Goal: Task Accomplishment & Management: Complete application form

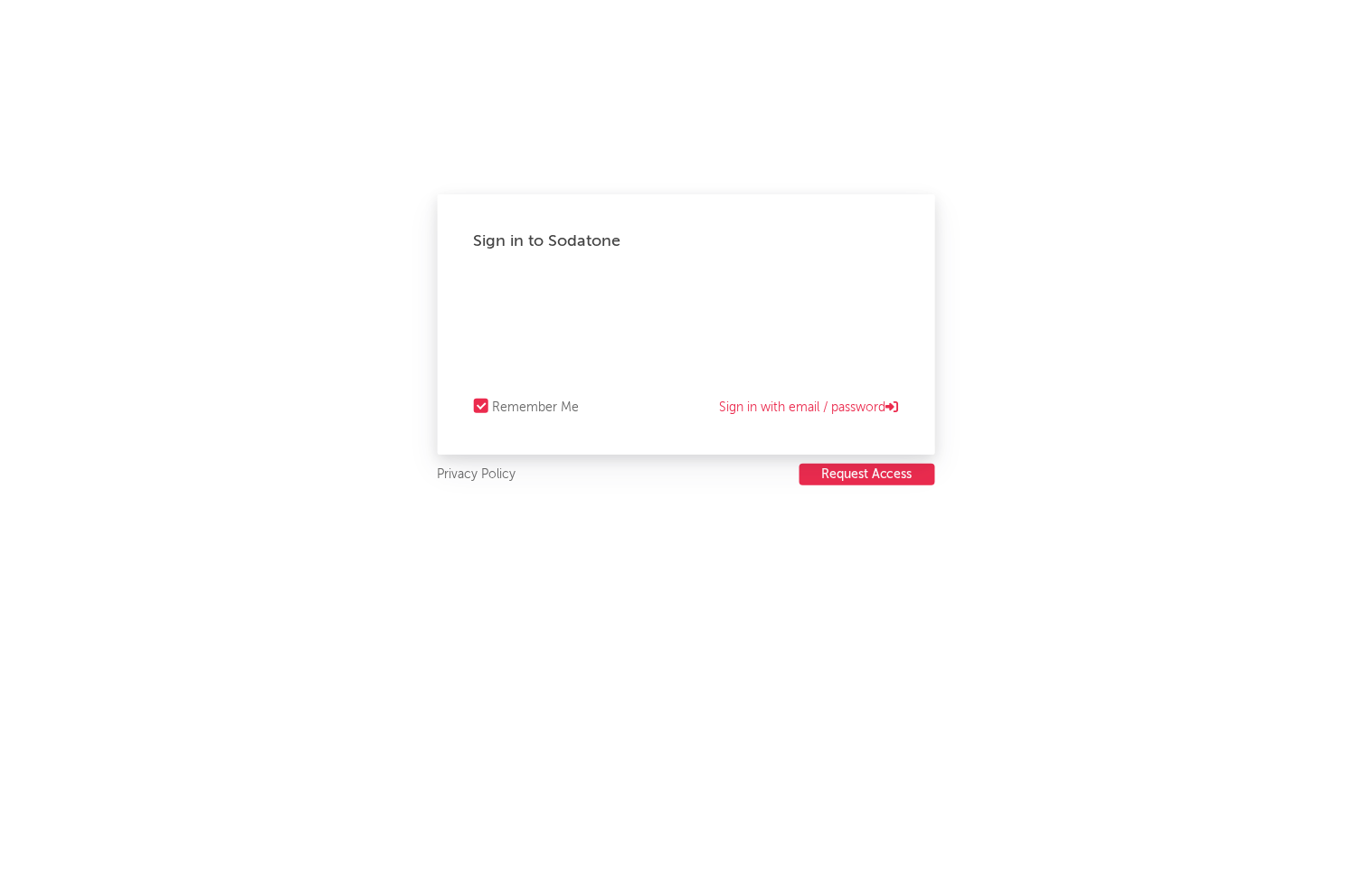
click at [865, 488] on div "Sign in to Sodatone Remember Me Sign in with email / password Privacy Policy Re…" at bounding box center [686, 438] width 1372 height 875
click at [859, 488] on div "Sign in to Sodatone Remember Me Sign in with email / password Privacy Policy Re…" at bounding box center [686, 438] width 1372 height 875
click at [843, 471] on button "Request Access" at bounding box center [867, 474] width 136 height 22
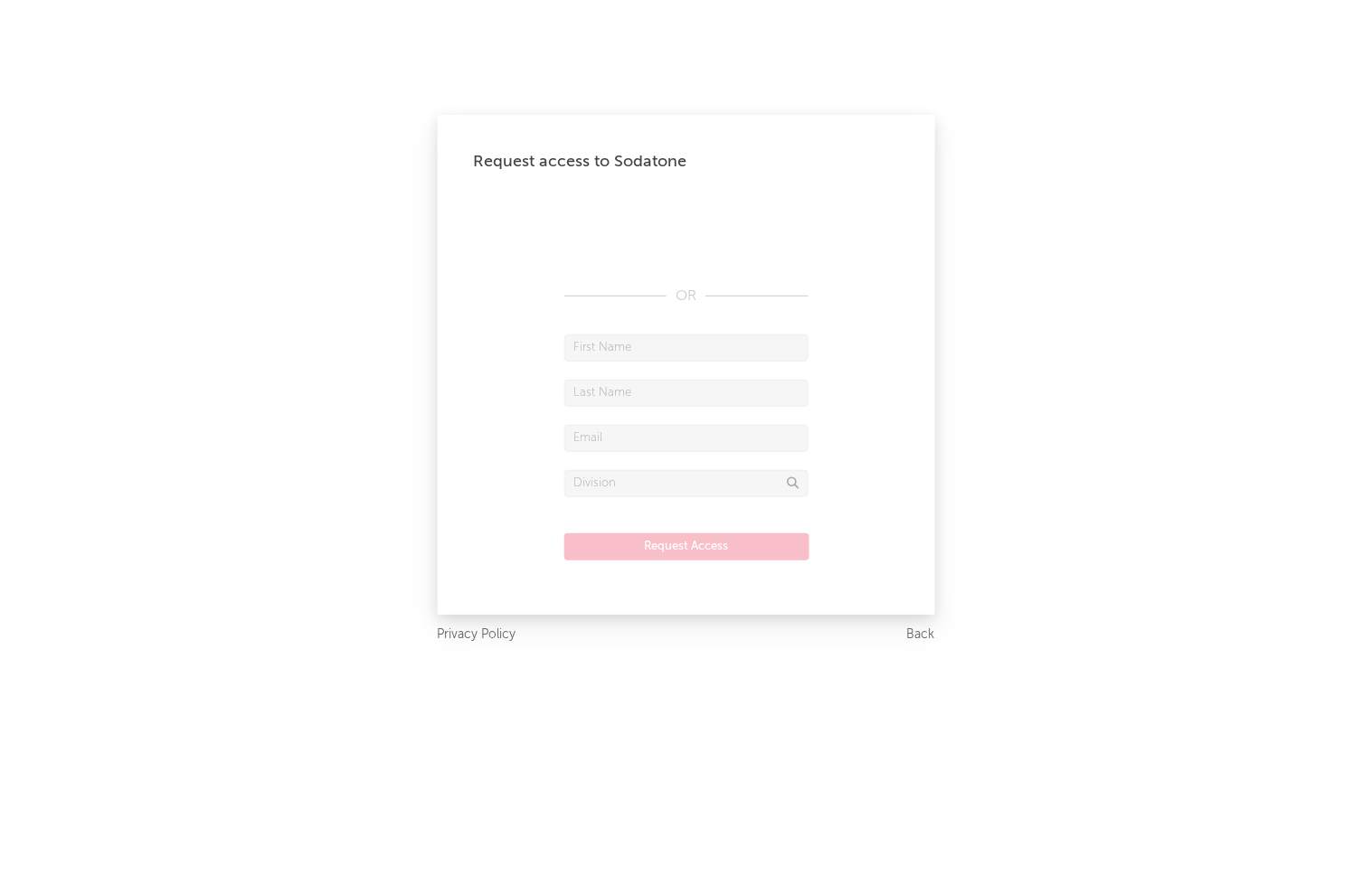
click at [714, 354] on input "text" at bounding box center [686, 348] width 244 height 27
type input "m"
type input "Mehryar"
type input "[PERSON_NAME]"
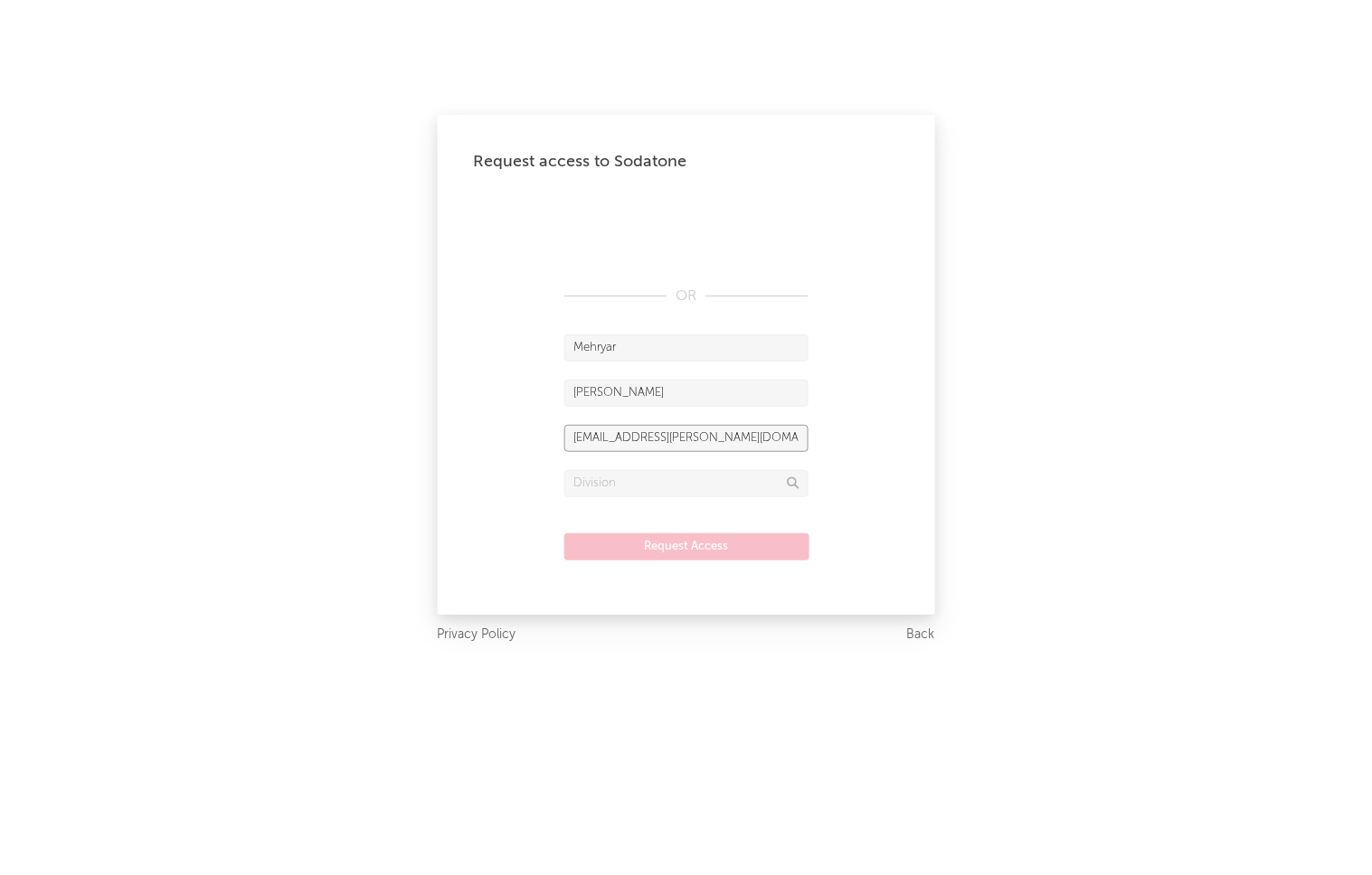
type input "[EMAIL_ADDRESS][PERSON_NAME][DOMAIN_NAME]"
click at [642, 478] on input "text" at bounding box center [686, 483] width 244 height 27
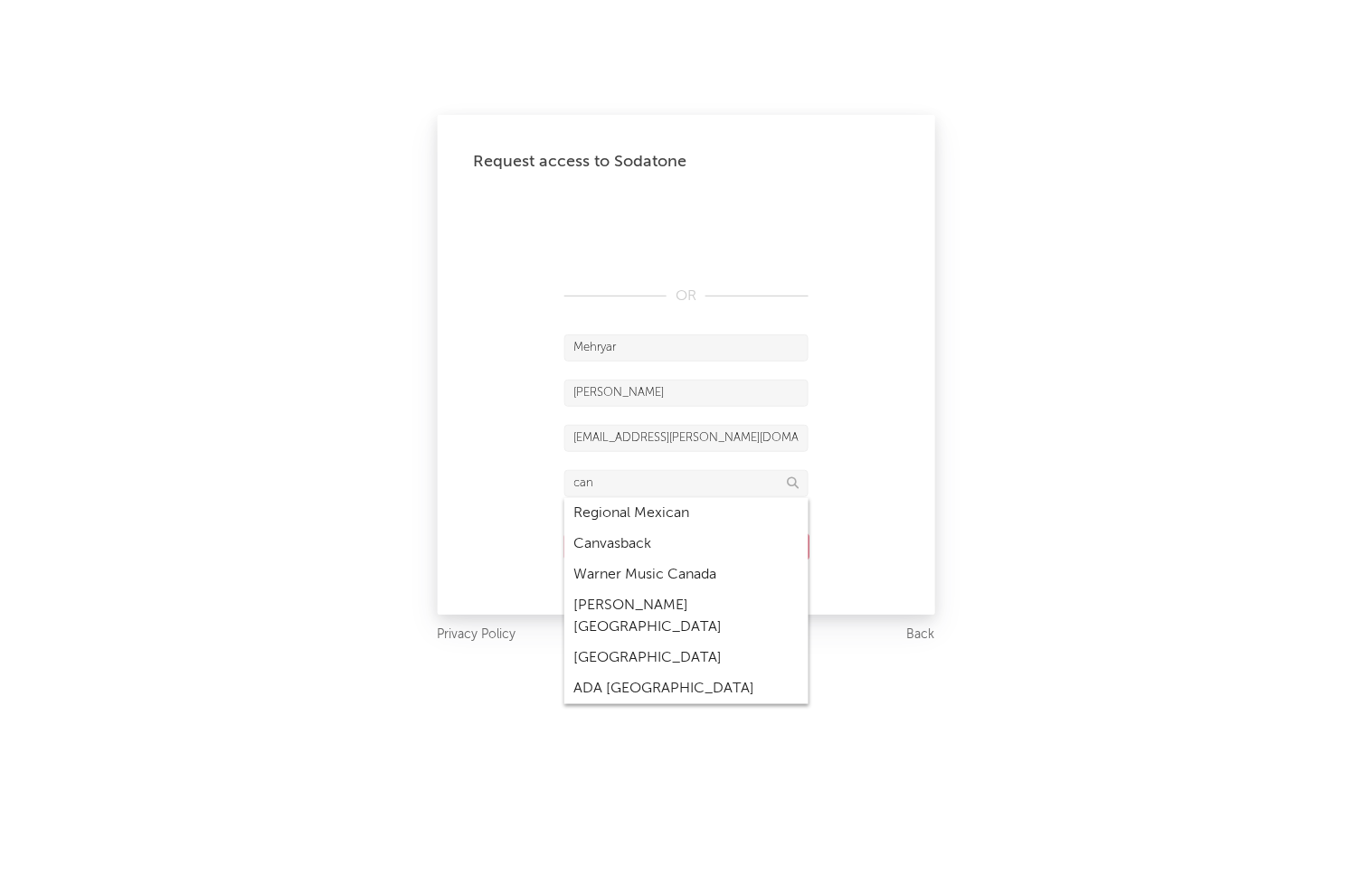
click at [653, 568] on div "Warner Music Canada" at bounding box center [686, 574] width 244 height 31
type input "Warner Music Canada"
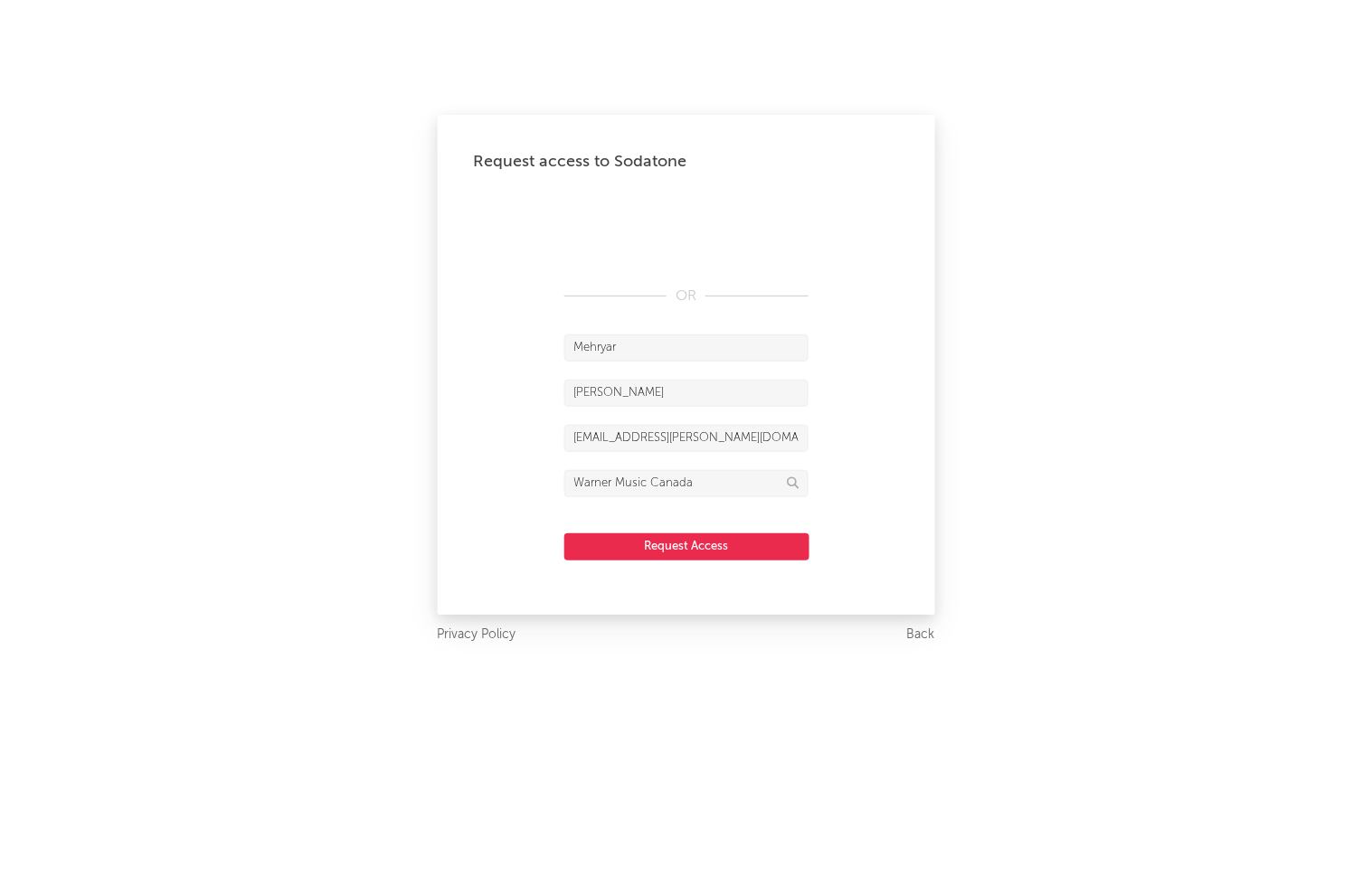
click at [629, 542] on button "Request Access" at bounding box center [686, 546] width 245 height 27
